Goal: Information Seeking & Learning: Compare options

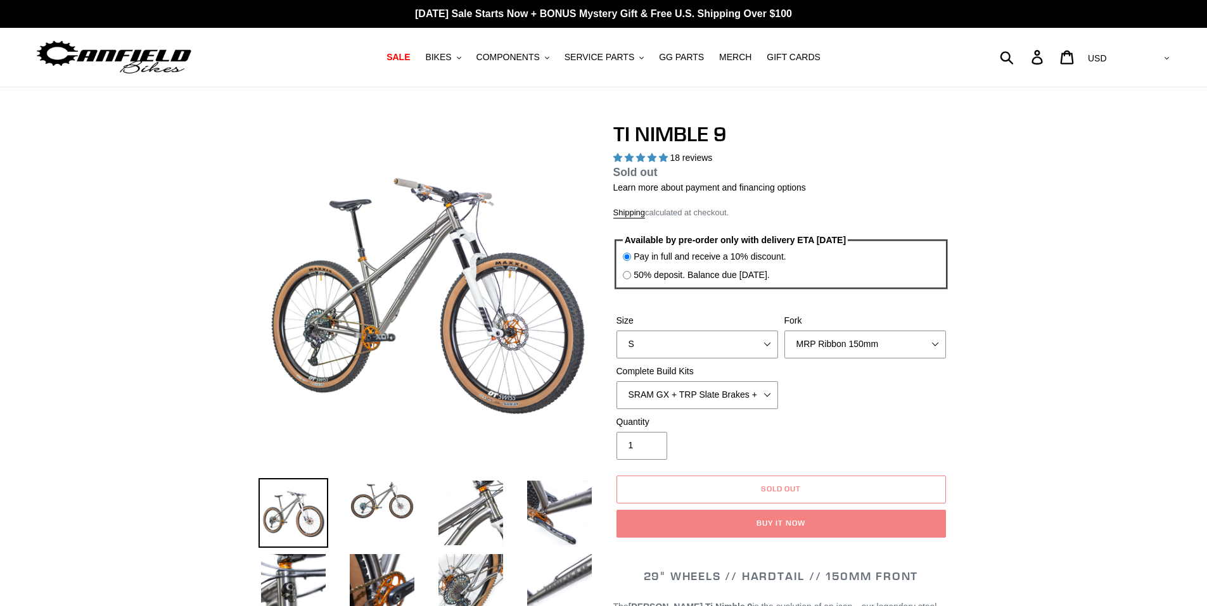
select select "highest-rating"
click at [451, 60] on span "BIKES" at bounding box center [438, 57] width 26 height 11
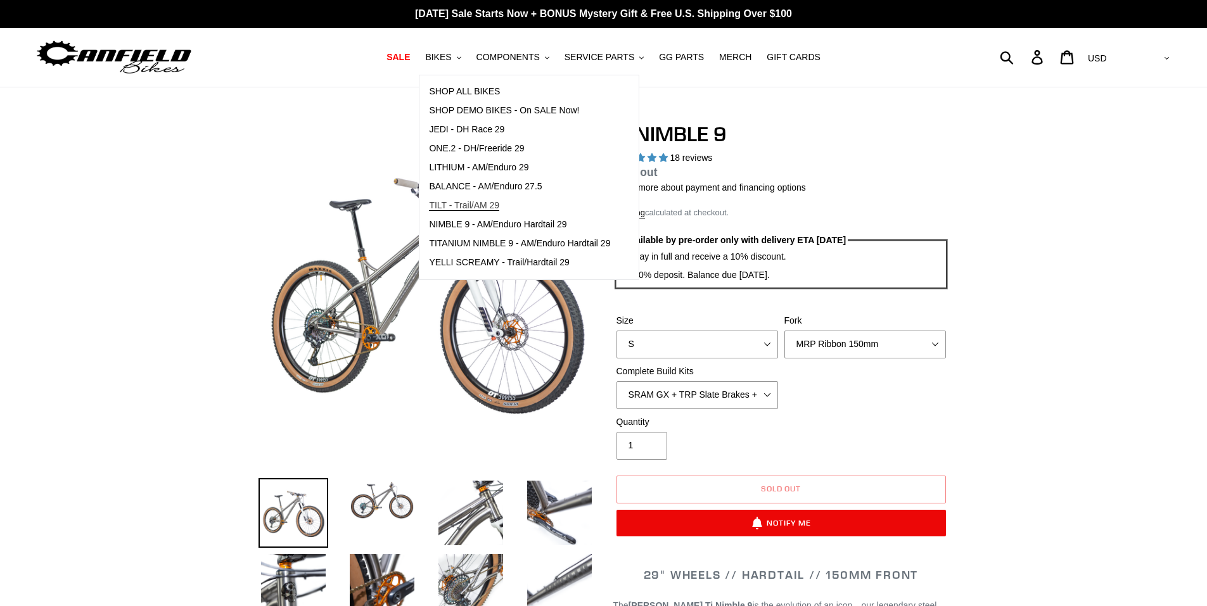
click at [476, 203] on span "TILT - Trail/AM 29" at bounding box center [464, 205] width 70 height 11
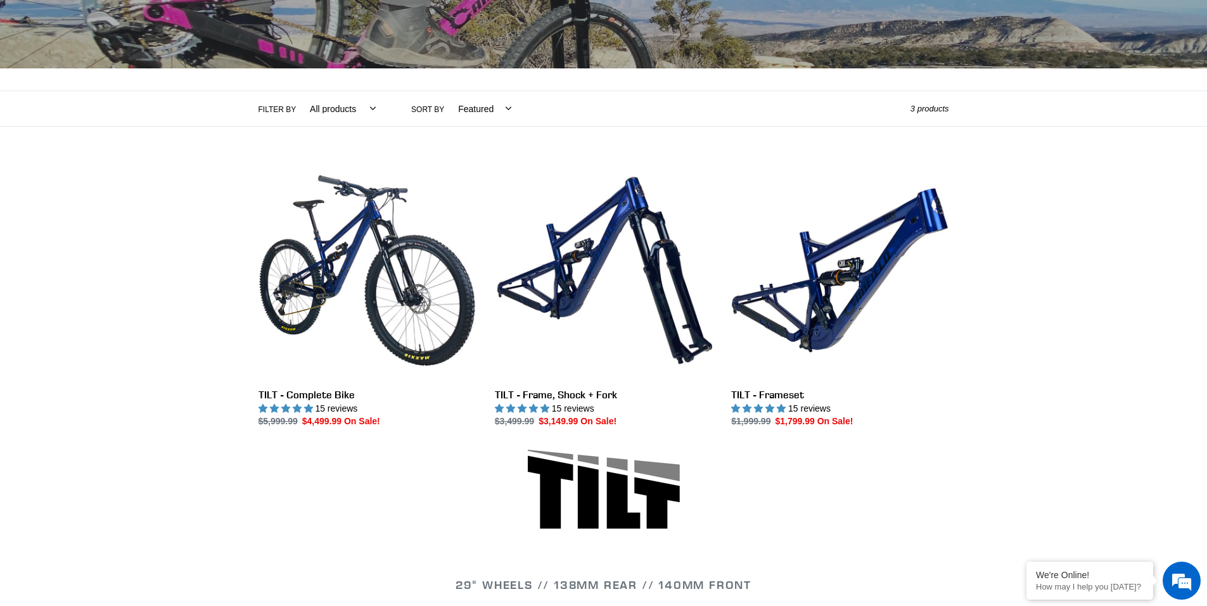
scroll to position [190, 0]
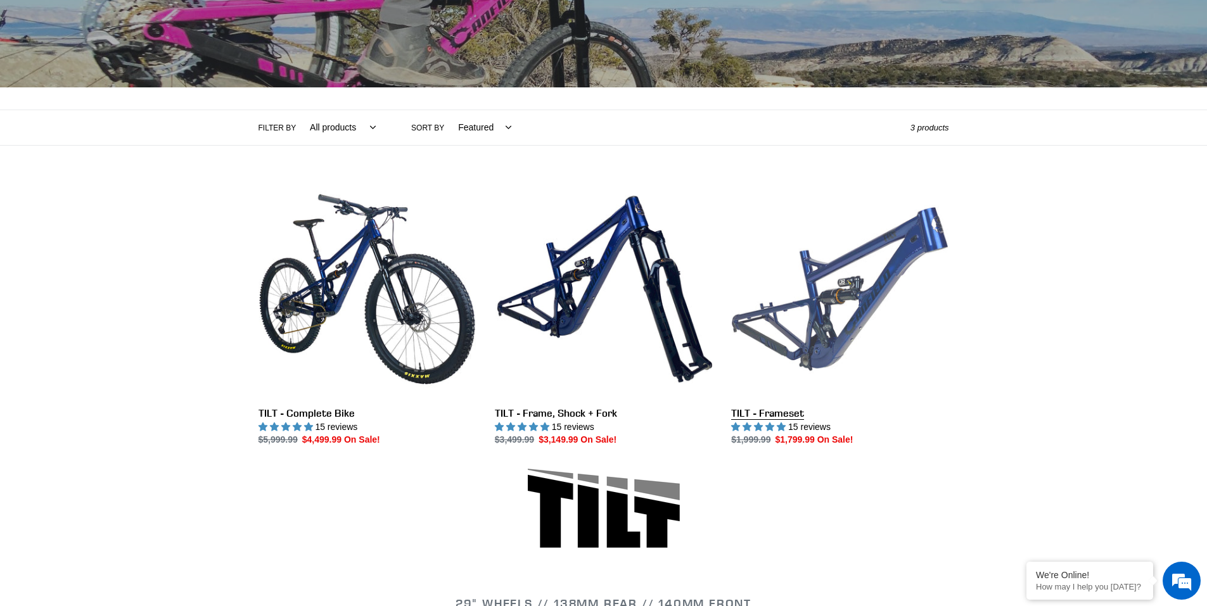
click at [829, 345] on link "TILT - Frameset" at bounding box center [839, 314] width 217 height 267
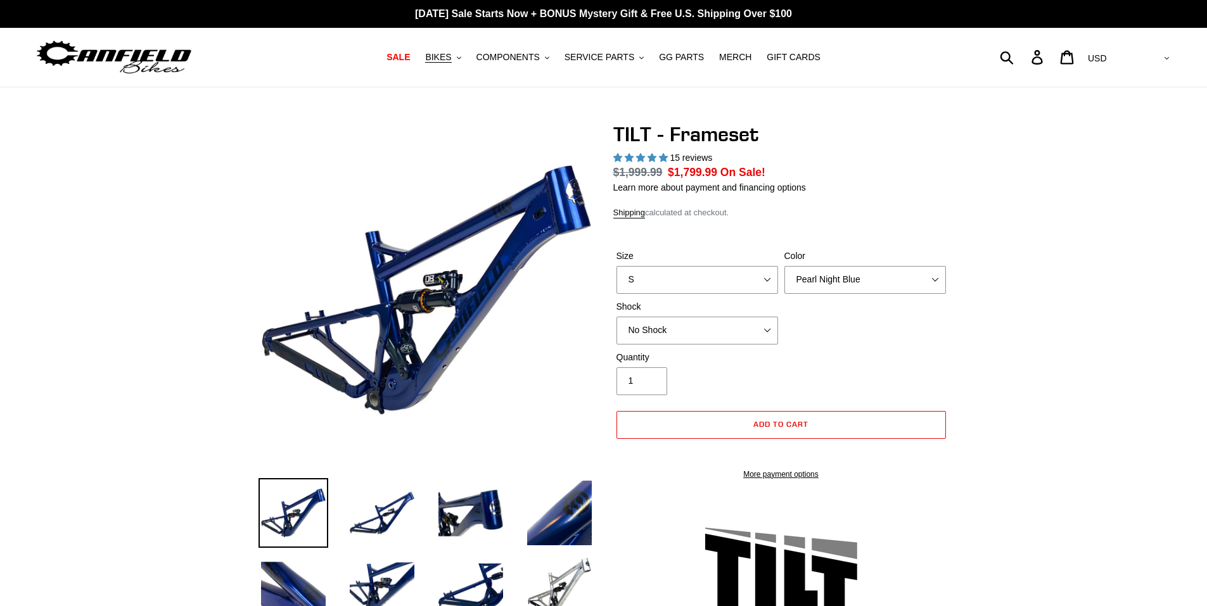
select select "highest-rating"
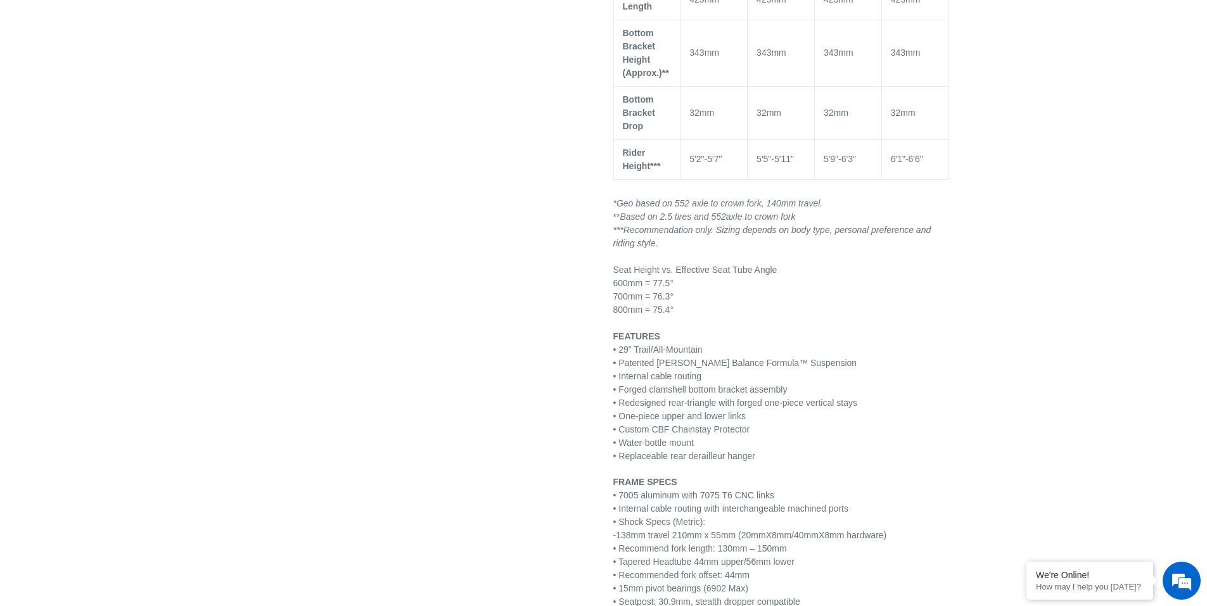
scroll to position [1521, 0]
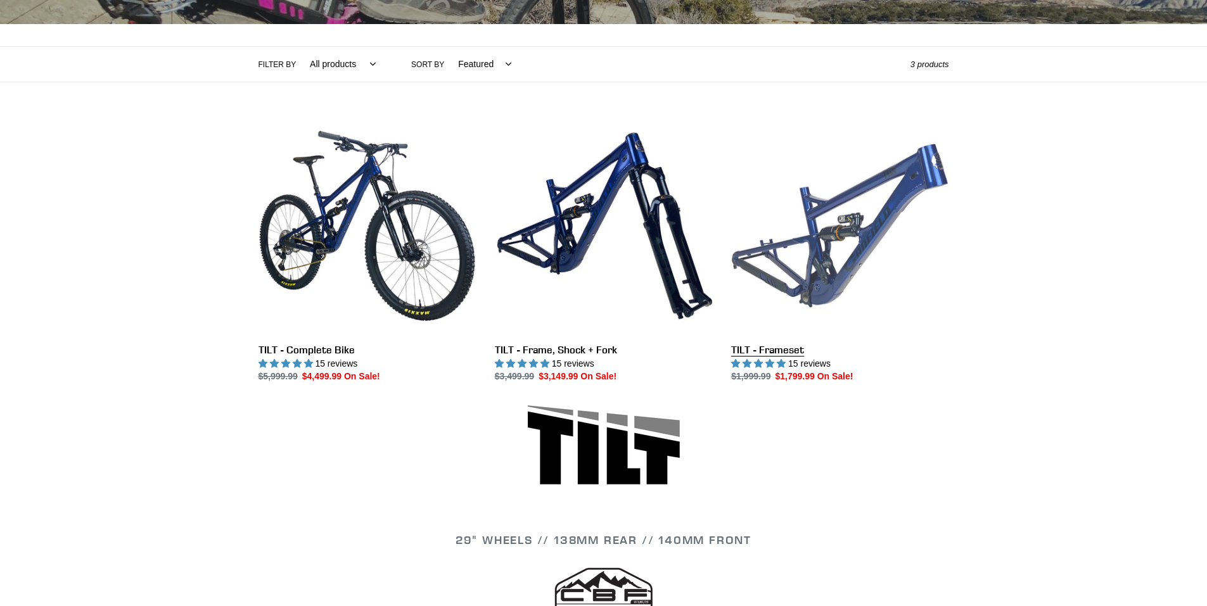
scroll to position [253, 0]
click at [796, 243] on link "TILT - Frameset" at bounding box center [839, 250] width 217 height 267
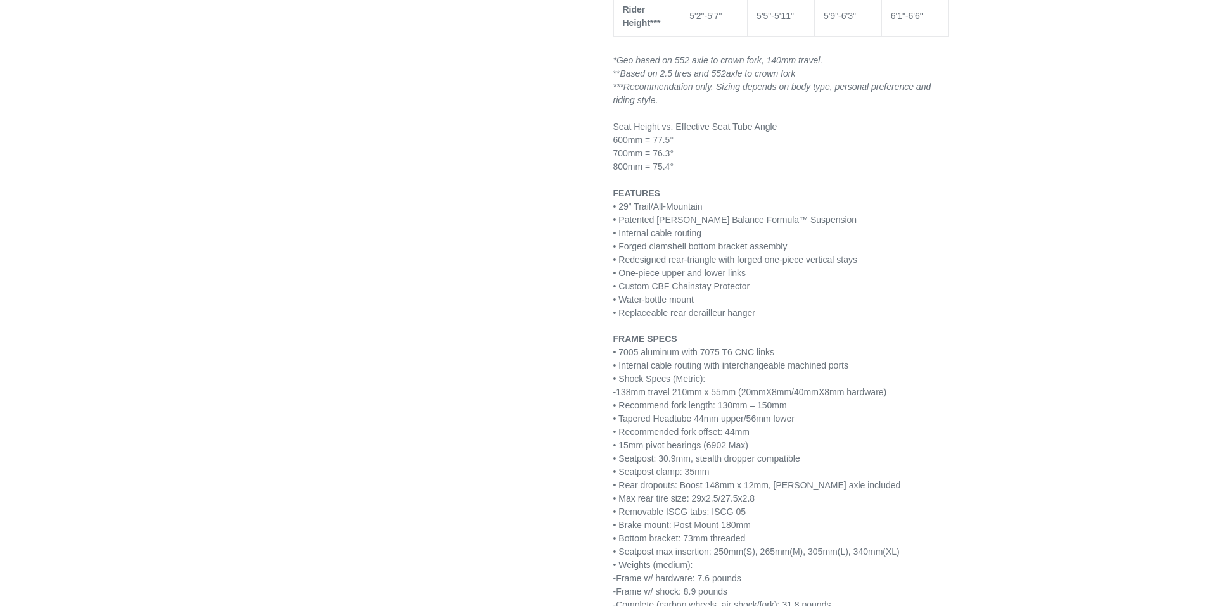
select select "highest-rating"
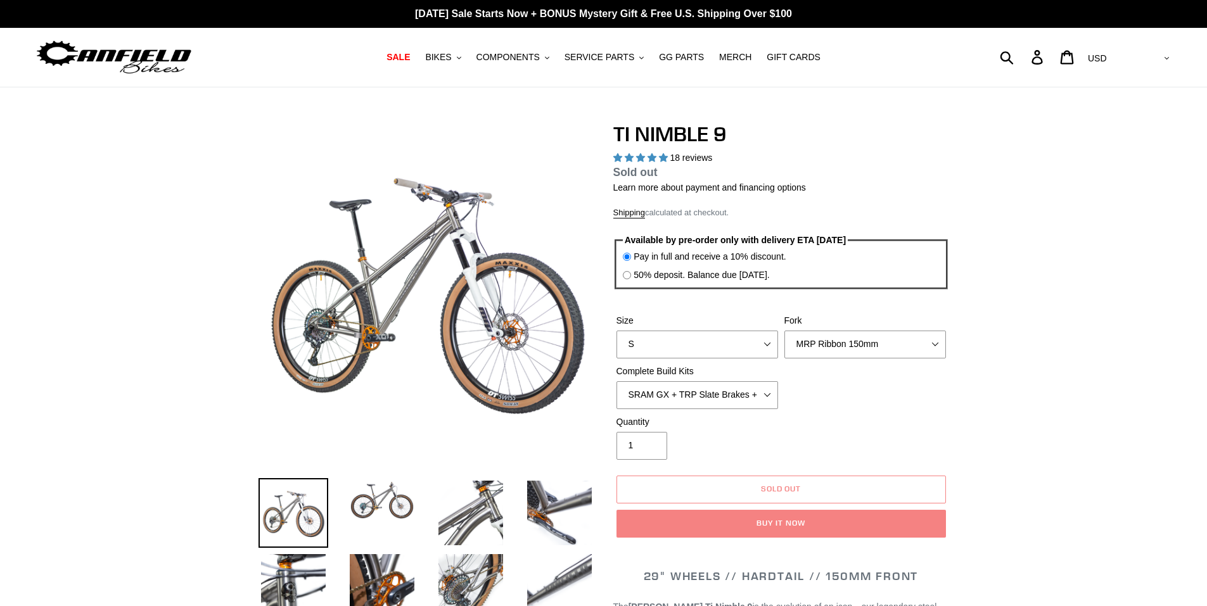
select select "highest-rating"
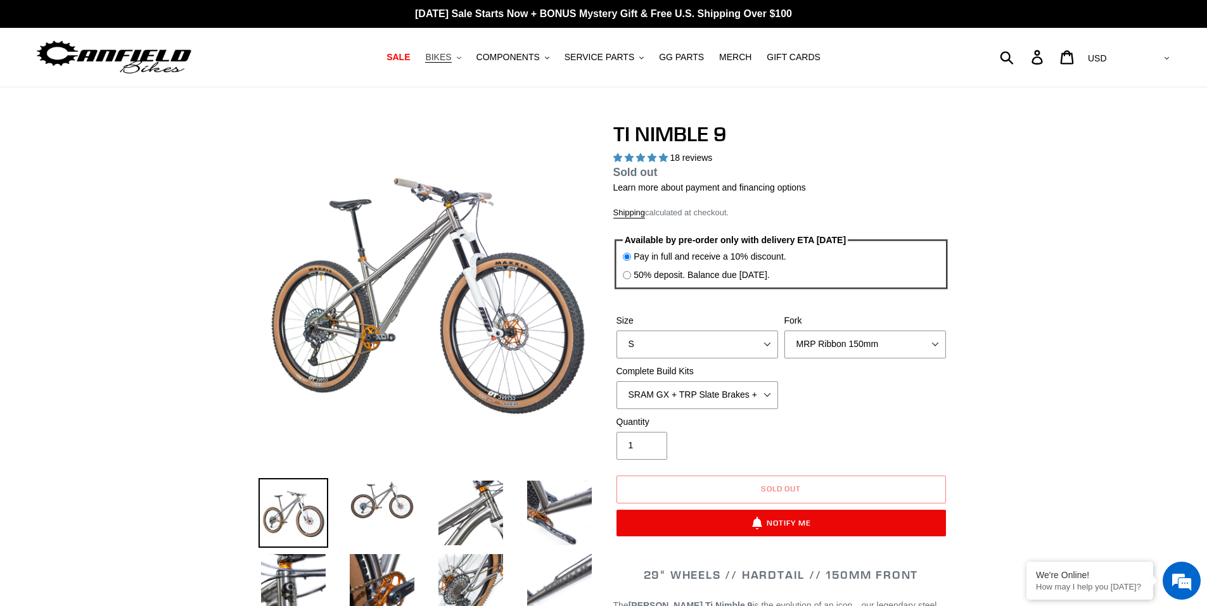
click at [441, 59] on button "BIKES .cls-1{fill:#231f20}" at bounding box center [443, 57] width 48 height 17
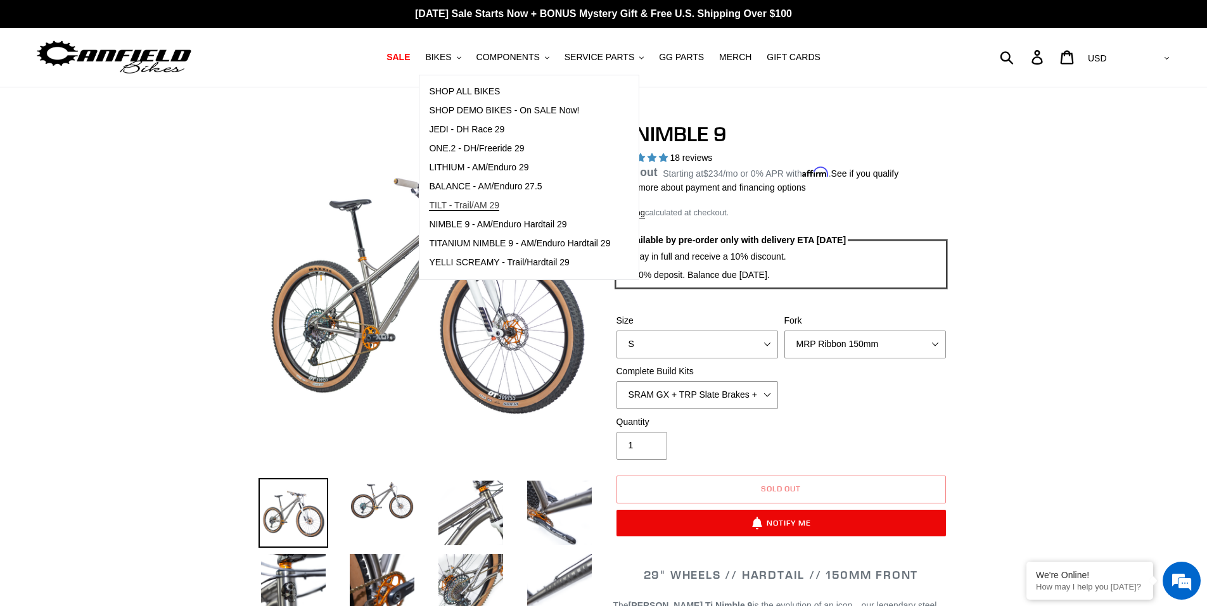
click at [457, 208] on span "TILT - Trail/AM 29" at bounding box center [464, 205] width 70 height 11
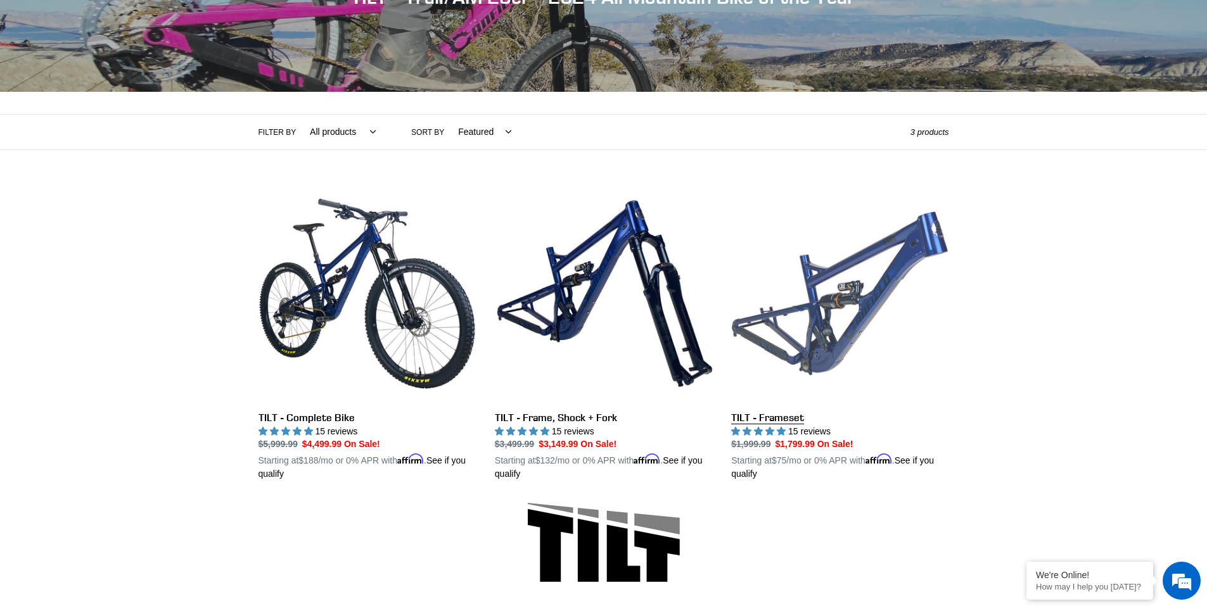
scroll to position [190, 0]
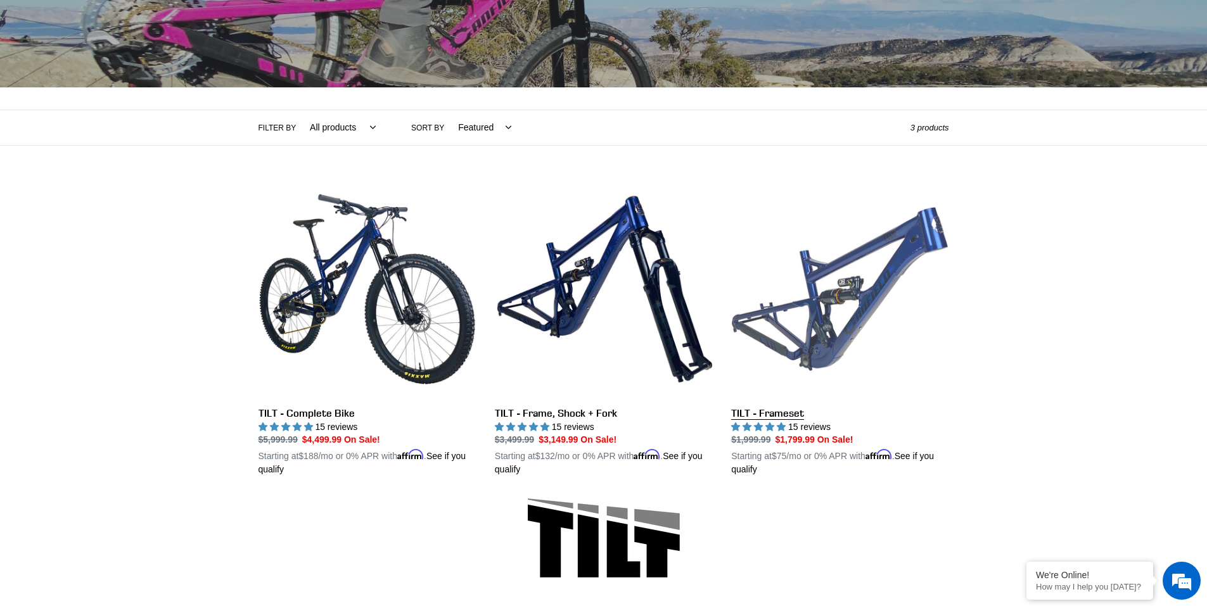
click at [840, 300] on link "TILT - Frameset" at bounding box center [839, 329] width 217 height 297
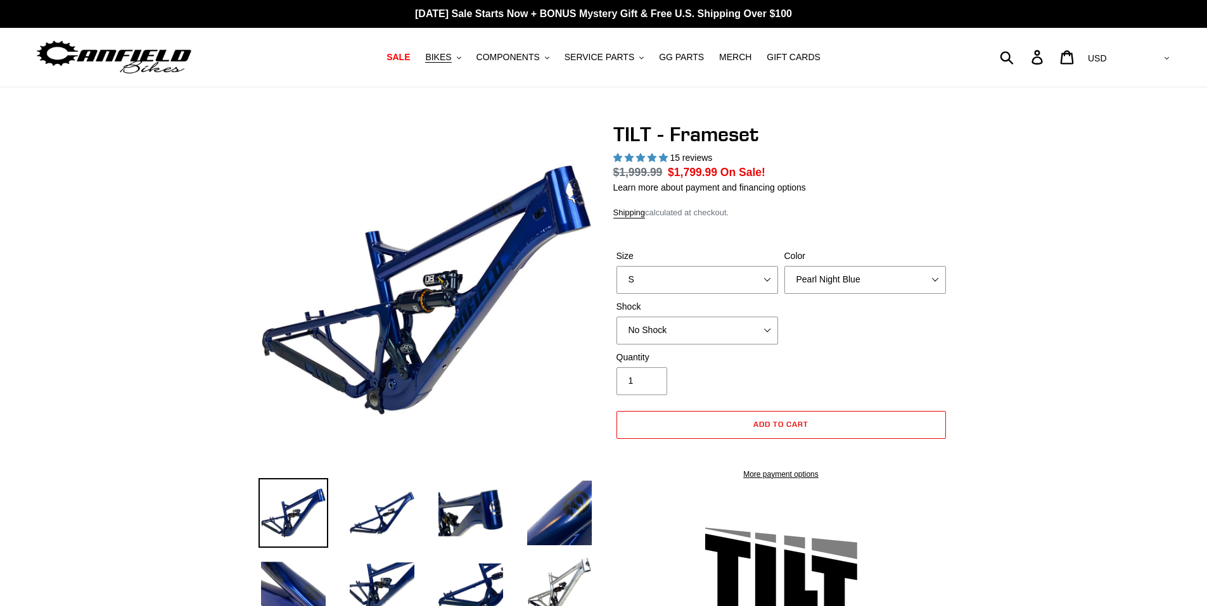
select select "highest-rating"
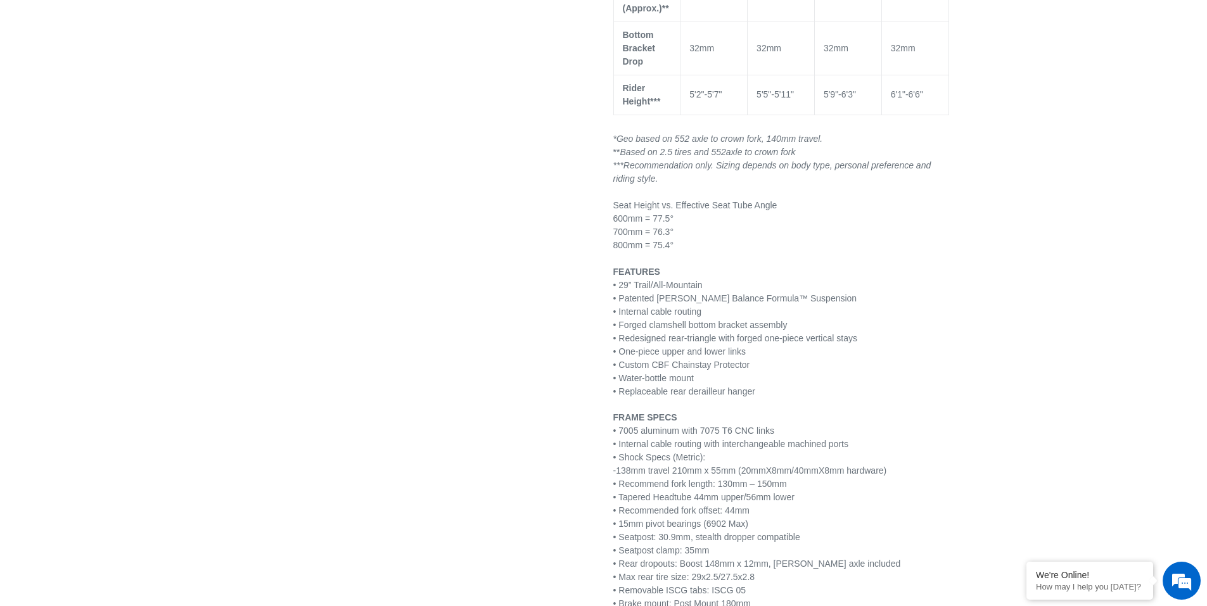
scroll to position [1331, 0]
